Goal: Navigation & Orientation: Understand site structure

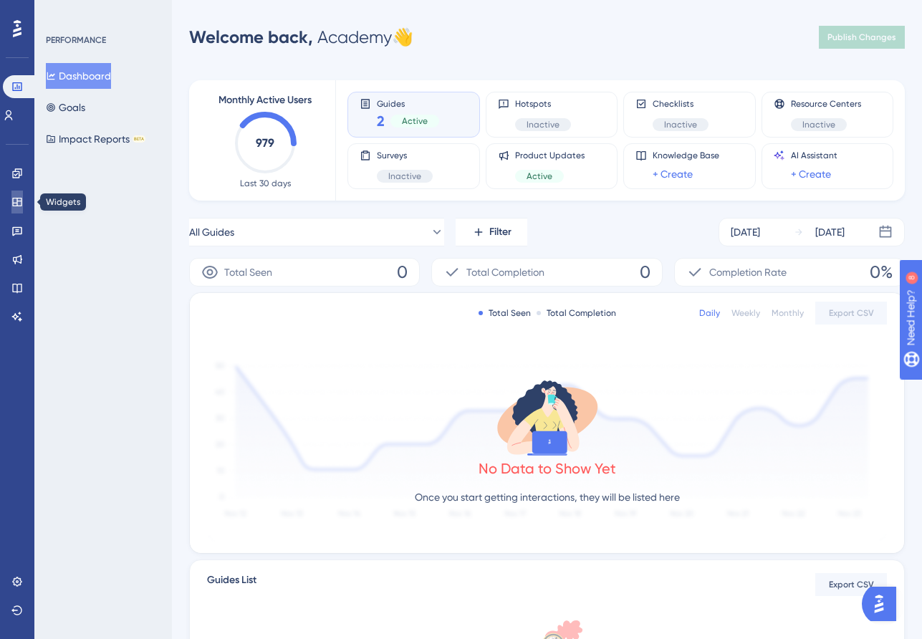
click at [13, 196] on icon at bounding box center [16, 201] width 11 height 11
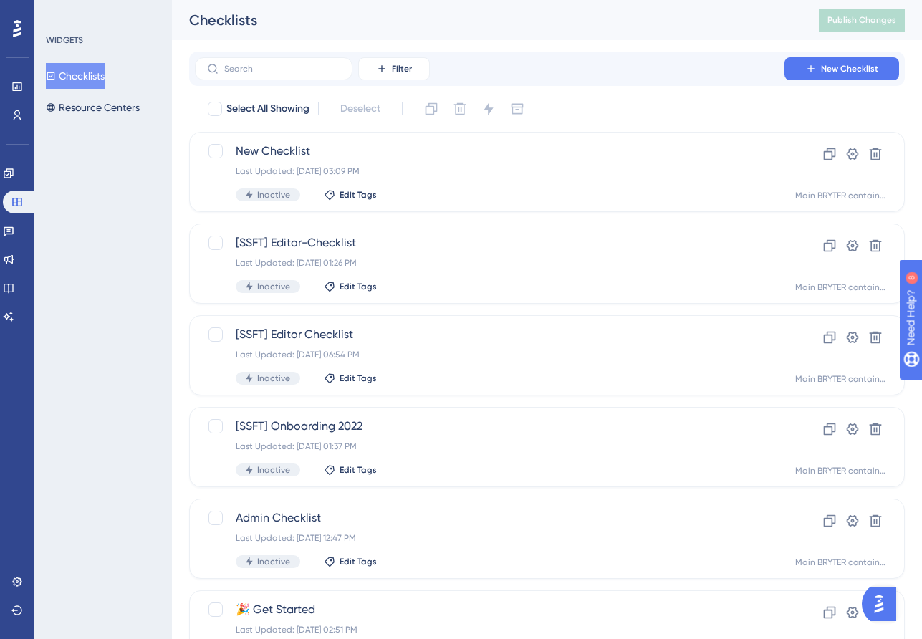
scroll to position [77, 0]
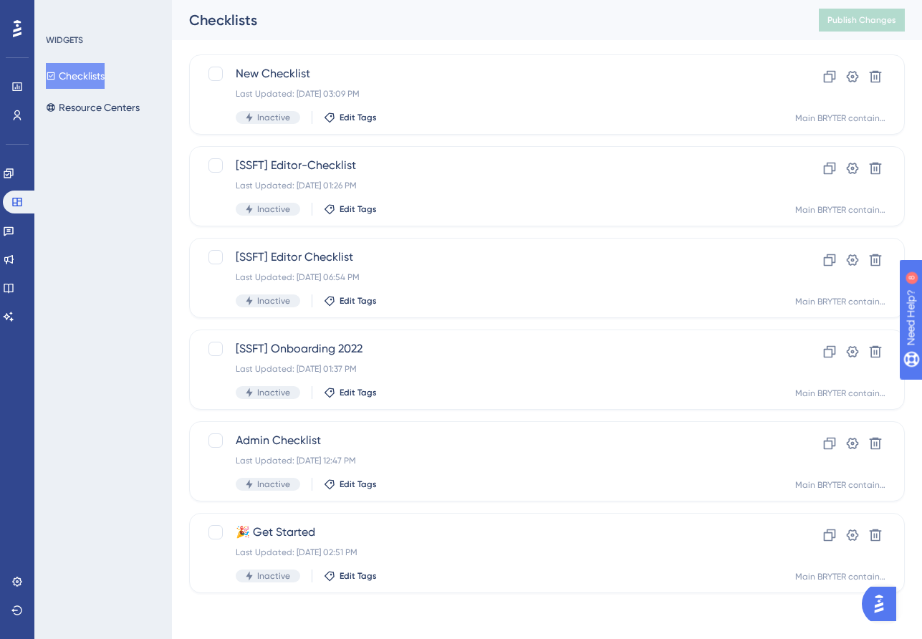
click at [881, 612] on img "Open AI Assistant Launcher" at bounding box center [879, 604] width 26 height 26
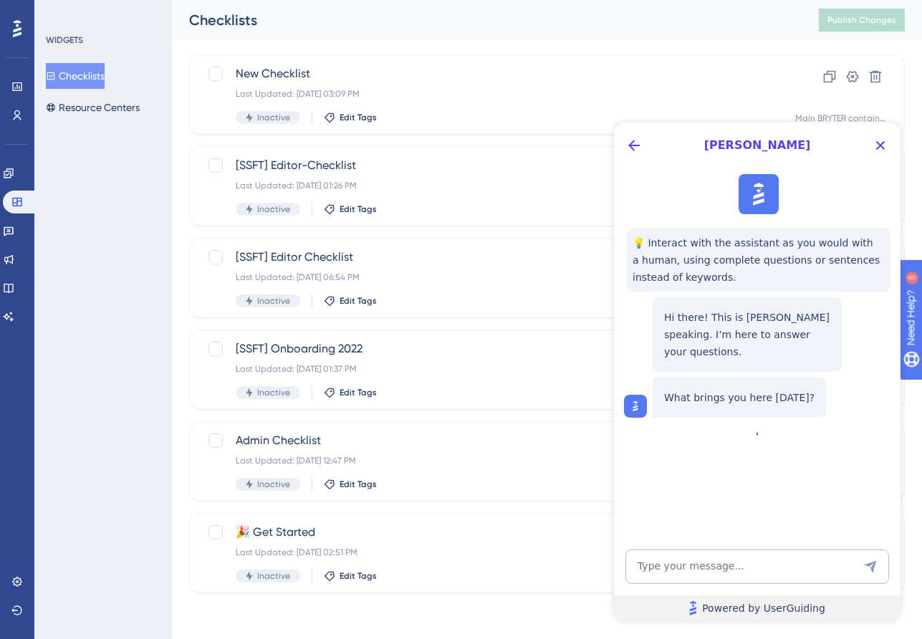
scroll to position [0, 0]
click at [729, 267] on span "💡 Interact with the assistant as you would with a human, using complete questio…" at bounding box center [759, 260] width 252 height 52
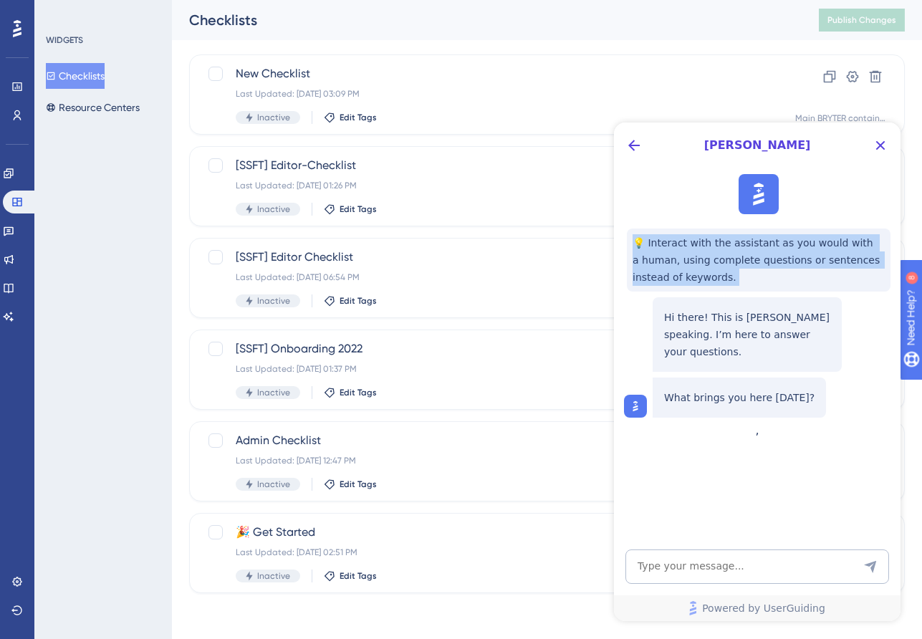
click at [729, 267] on span "💡 Interact with the assistant as you would with a human, using complete questio…" at bounding box center [759, 260] width 252 height 52
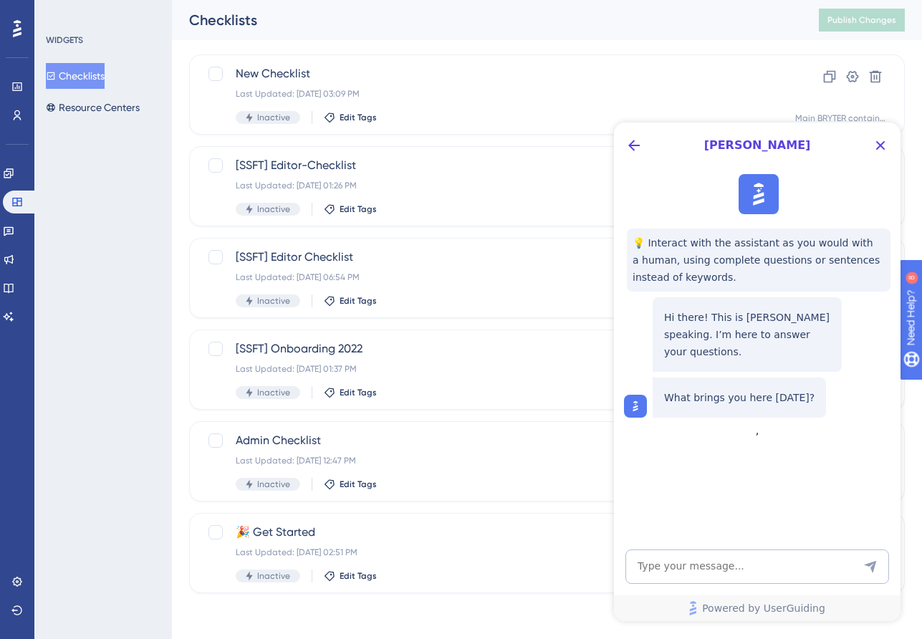
click at [729, 267] on span "💡 Interact with the assistant as you would with a human, using complete questio…" at bounding box center [759, 260] width 252 height 52
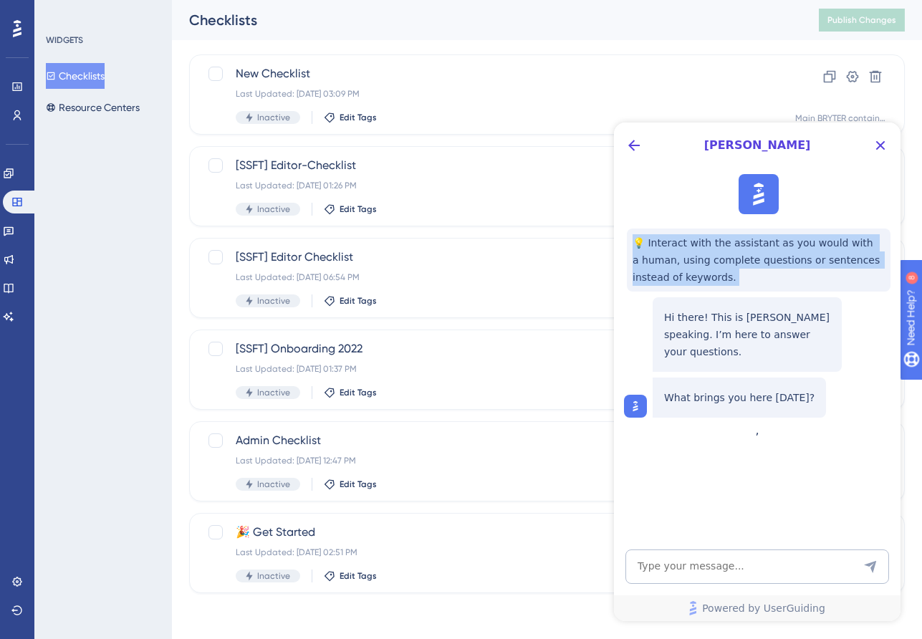
click at [729, 267] on span "💡 Interact with the assistant as you would with a human, using complete questio…" at bounding box center [759, 260] width 252 height 52
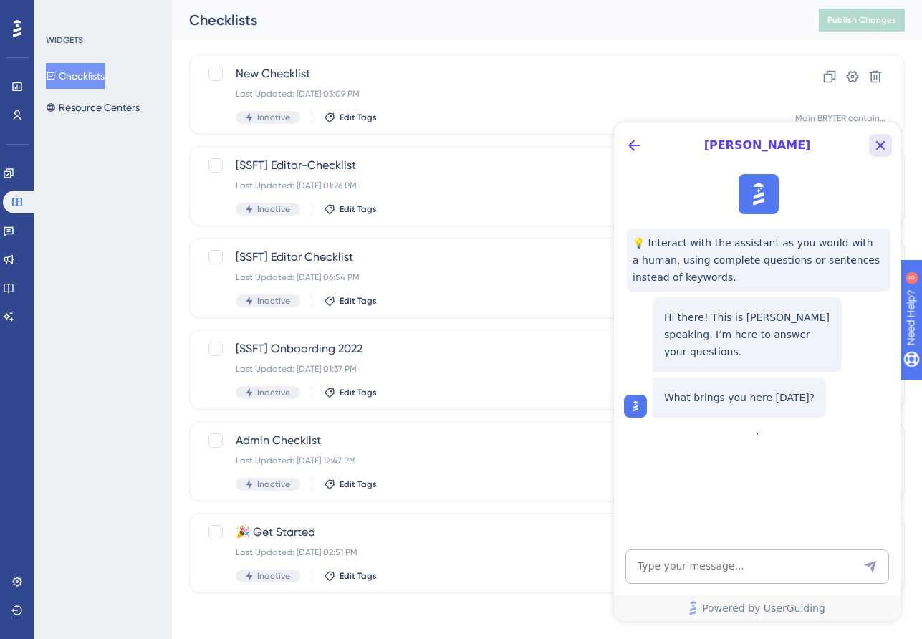
click at [872, 143] on icon "Close Button" at bounding box center [880, 145] width 17 height 17
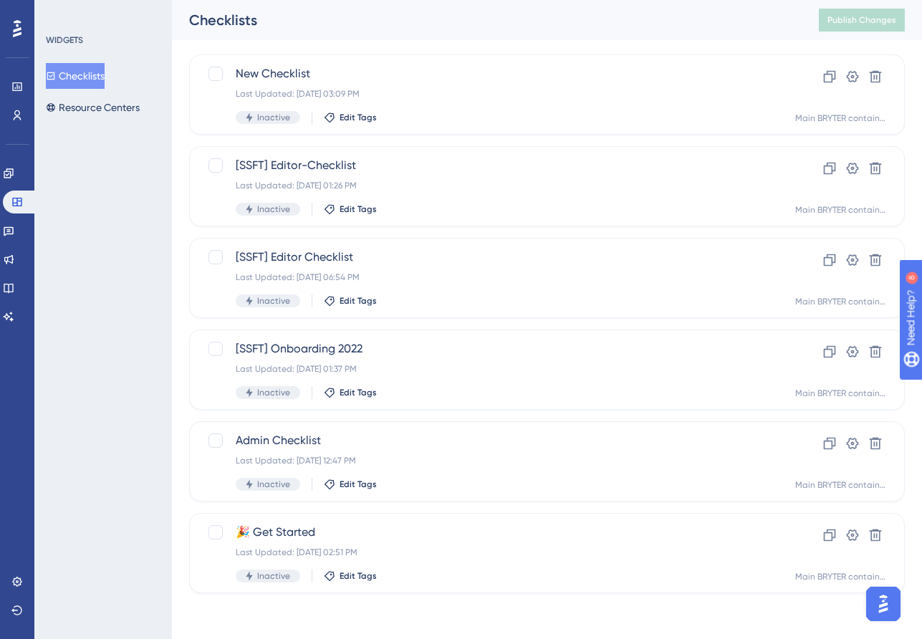
click at [176, 239] on div "Performance Users Engagement Widgets Feedback Product Updates Knowledge Base AI…" at bounding box center [547, 295] width 750 height 642
click at [8, 235] on link at bounding box center [8, 230] width 11 height 23
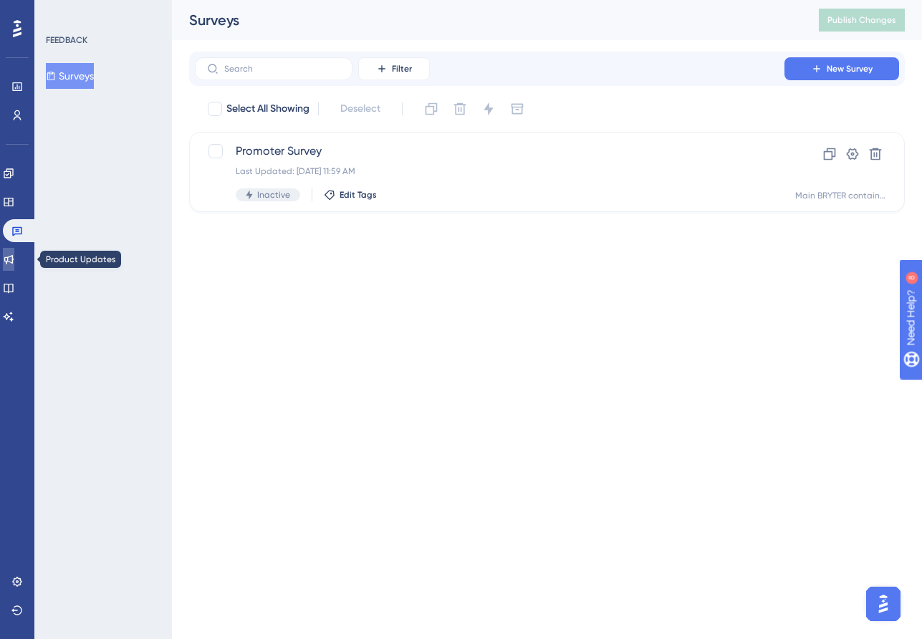
click at [14, 262] on icon at bounding box center [8, 259] width 11 height 11
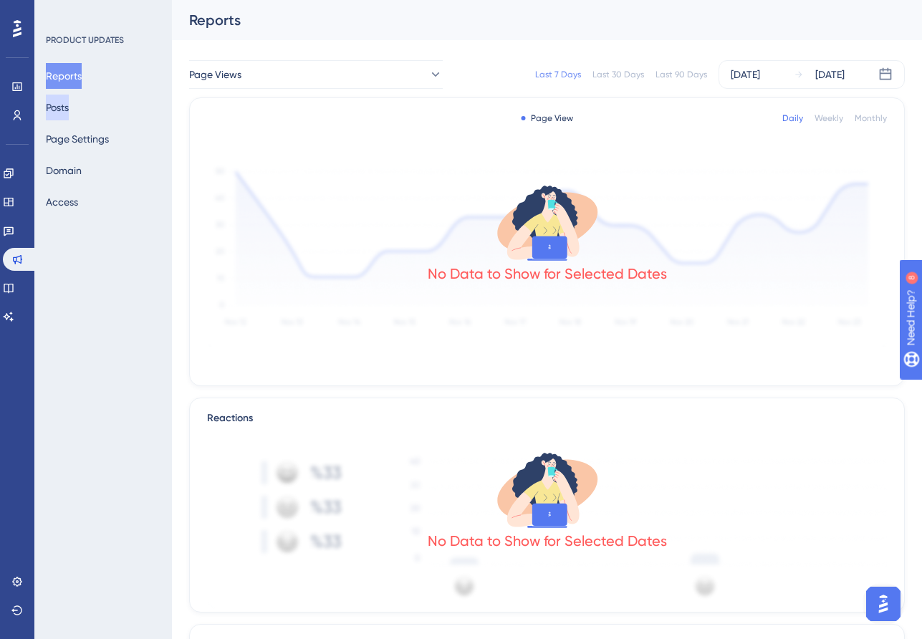
click at [69, 115] on button "Posts" at bounding box center [57, 108] width 23 height 26
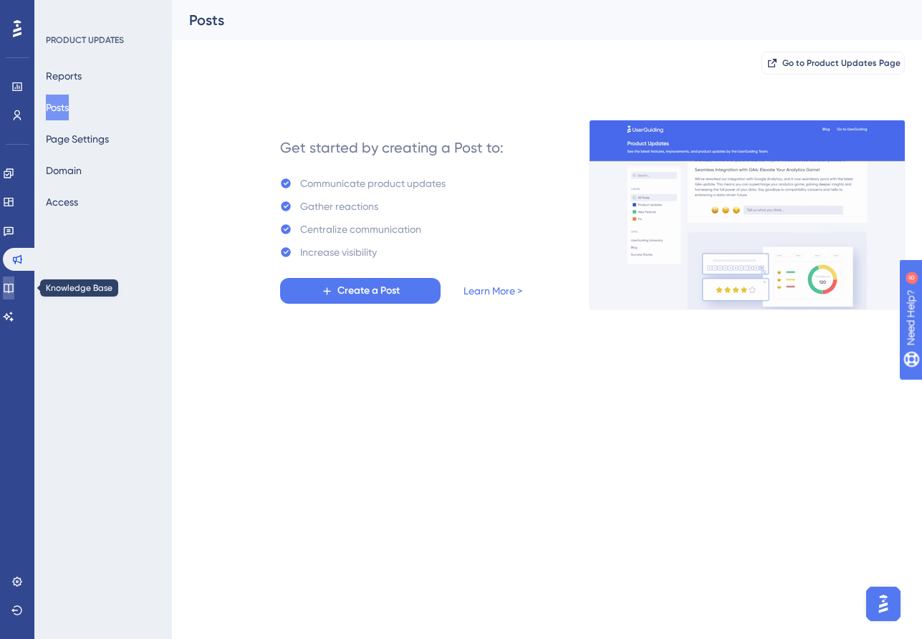
click at [14, 284] on icon at bounding box center [8, 287] width 11 height 11
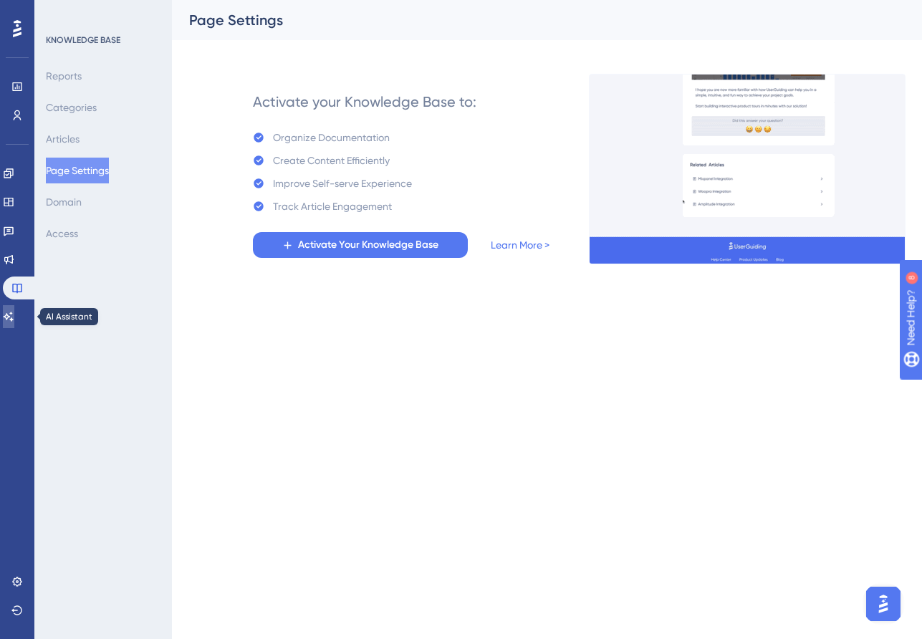
click at [14, 327] on link at bounding box center [8, 316] width 11 height 23
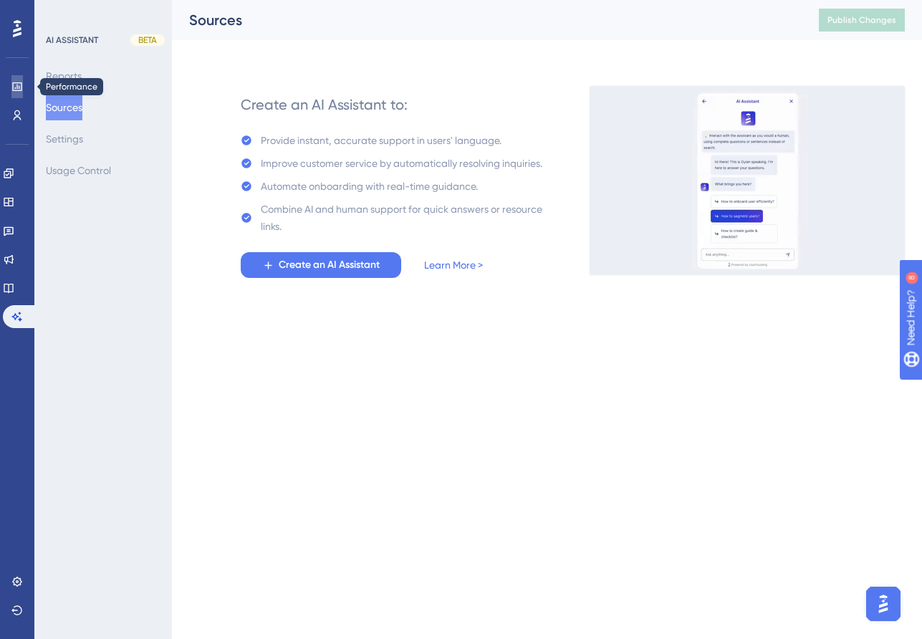
click at [16, 90] on icon at bounding box center [16, 86] width 9 height 9
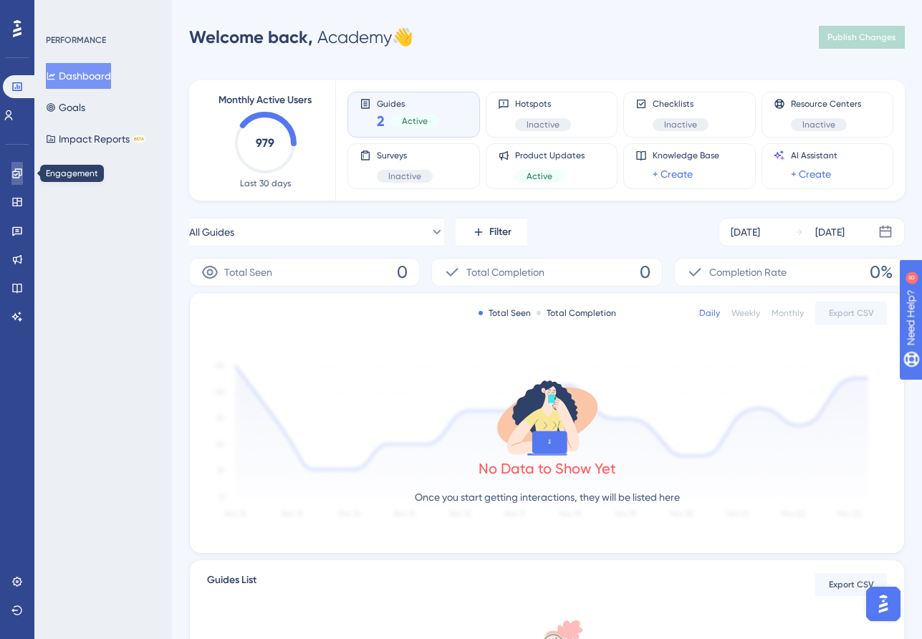
click at [18, 164] on link at bounding box center [16, 173] width 11 height 23
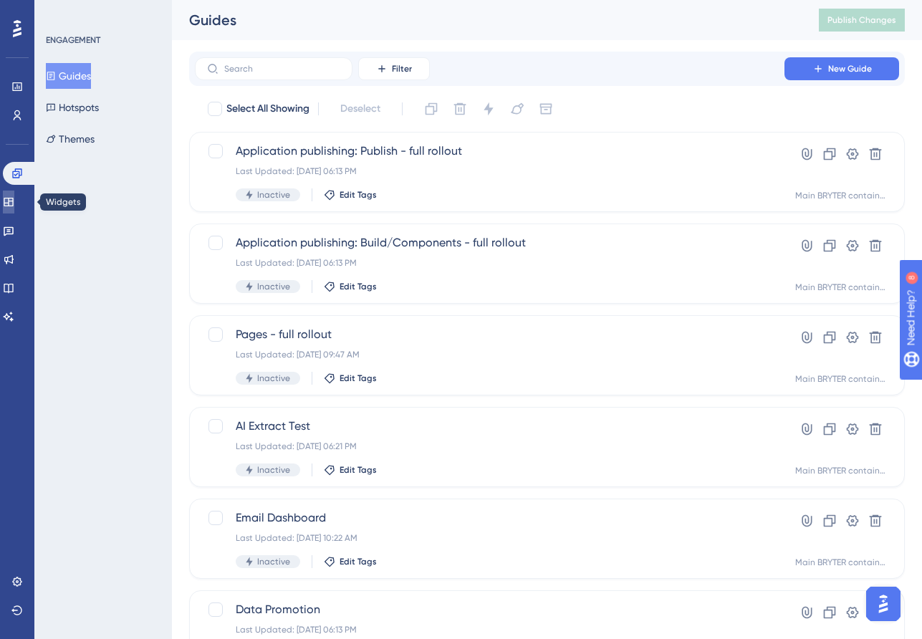
click at [13, 206] on icon at bounding box center [8, 202] width 9 height 9
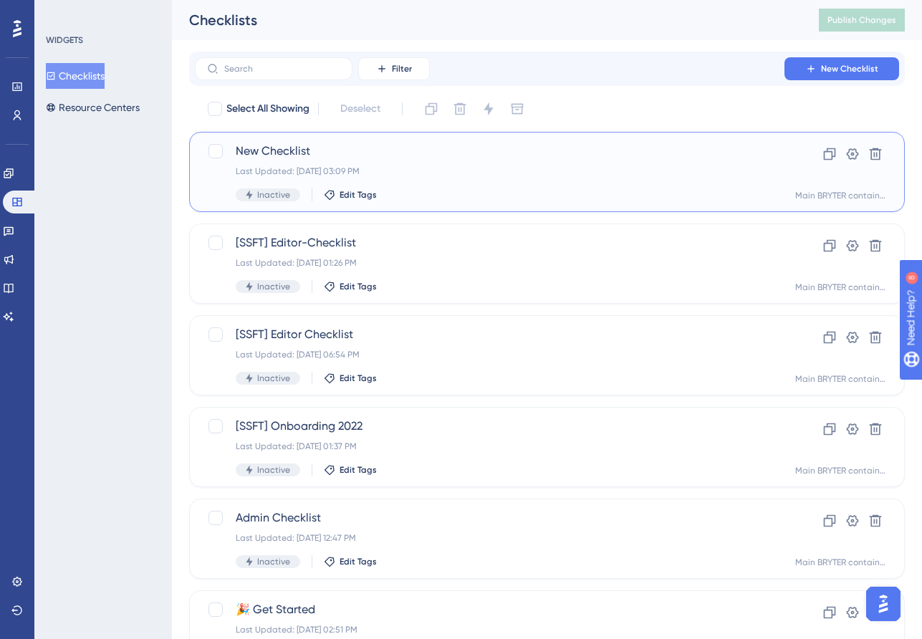
click at [349, 163] on div "New Checklist Last Updated: [DATE] 03:09 PM Inactive Edit Tags" at bounding box center [490, 172] width 508 height 59
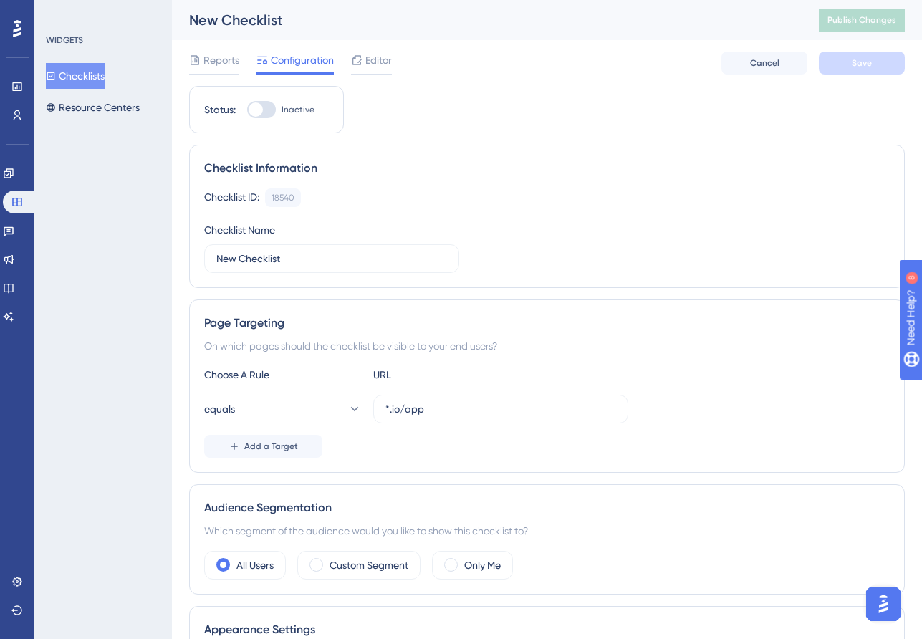
click at [142, 336] on div "WIDGETS Checklists Resource Centers" at bounding box center [103, 319] width 138 height 639
click at [111, 279] on div "WIDGETS Checklists Resource Centers" at bounding box center [103, 319] width 138 height 639
